Goal: Participate in discussion: Participate in discussion

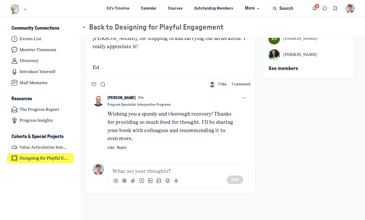
scroll to position [91, 0]
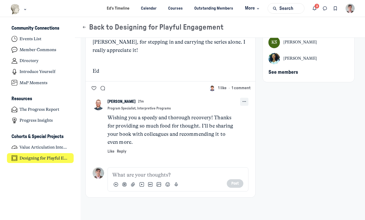
click at [242, 101] on icon "Comment actions" at bounding box center [244, 102] width 6 height 6
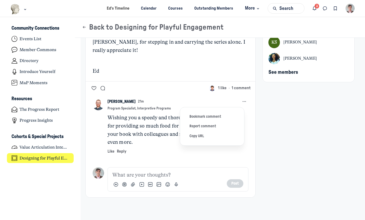
click at [159, 100] on div "[PERSON_NAME] 21m" at bounding box center [171, 102] width 128 height 6
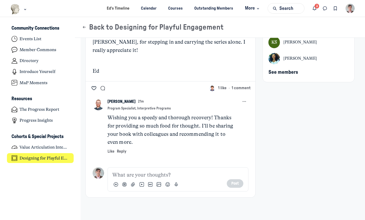
click at [93, 87] on icon "Like the Back at it post" at bounding box center [93, 88] width 5 height 6
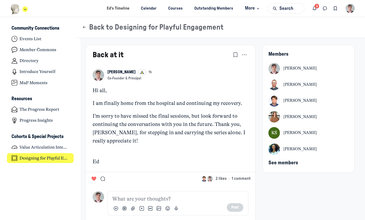
click at [13, 7] on img "Main navigation bar" at bounding box center [15, 9] width 10 height 10
click at [315, 8] on icon "Notifications" at bounding box center [314, 9] width 5 height 6
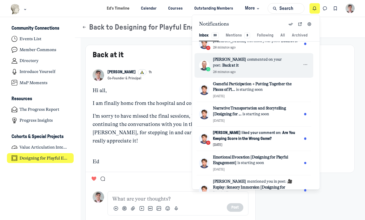
scroll to position [68, 0]
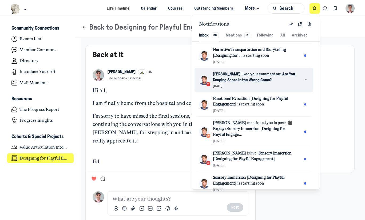
click at [244, 76] on span "Are You Keeping Score in the Wrong Game?" at bounding box center [254, 77] width 82 height 10
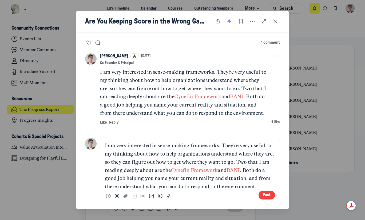
scroll to position [1277, 0]
click at [105, 145] on p "I am very interested in sense-making frameworks. They’re very useful to my thin…" at bounding box center [190, 166] width 170 height 49
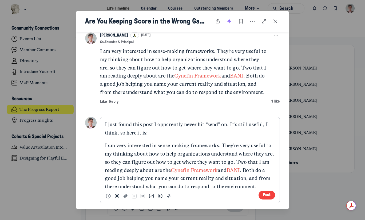
scroll to position [1298, 0]
click at [261, 194] on button "Post" at bounding box center [266, 195] width 17 height 9
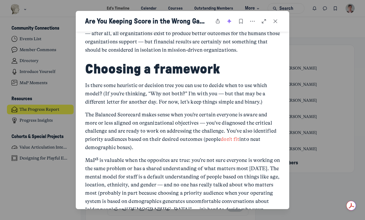
scroll to position [925, 0]
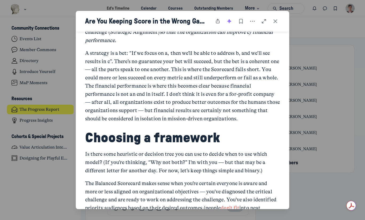
click at [42, 112] on div at bounding box center [182, 110] width 365 height 220
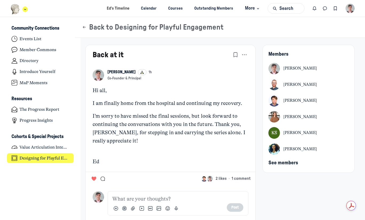
click at [15, 8] on img "Main navigation bar" at bounding box center [15, 9] width 10 height 10
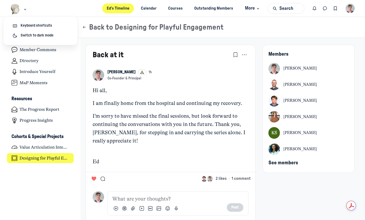
click at [112, 12] on link "Ed’s Timeline" at bounding box center [118, 8] width 32 height 10
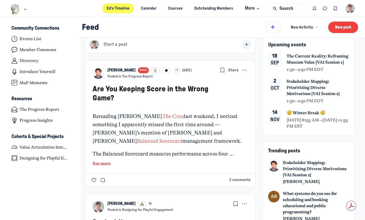
scroll to position [14, 0]
